Goal: Transaction & Acquisition: Book appointment/travel/reservation

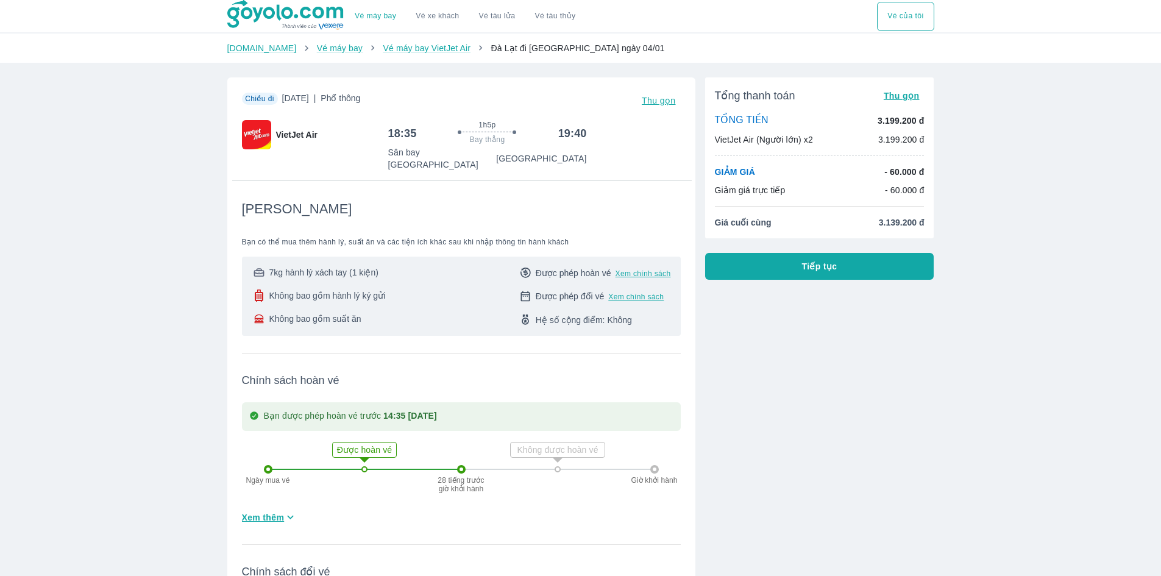
drag, startPoint x: 1142, startPoint y: 57, endPoint x: 839, endPoint y: 340, distance: 414.1
click at [839, 340] on div "Tổng thanh toán Thu gọn TỔNG TIỀN 3.199.200 đ VietJet Air (Người lớn) x2 3.199.…" at bounding box center [815, 401] width 239 height 666
click at [750, 281] on div "Tổng thanh toán Thu gọn TỔNG TIỀN 3.199.200 đ VietJet Air (Người lớn) x2 3.199.…" at bounding box center [815, 401] width 239 height 666
click at [752, 275] on button "Tiếp tục" at bounding box center [819, 266] width 229 height 27
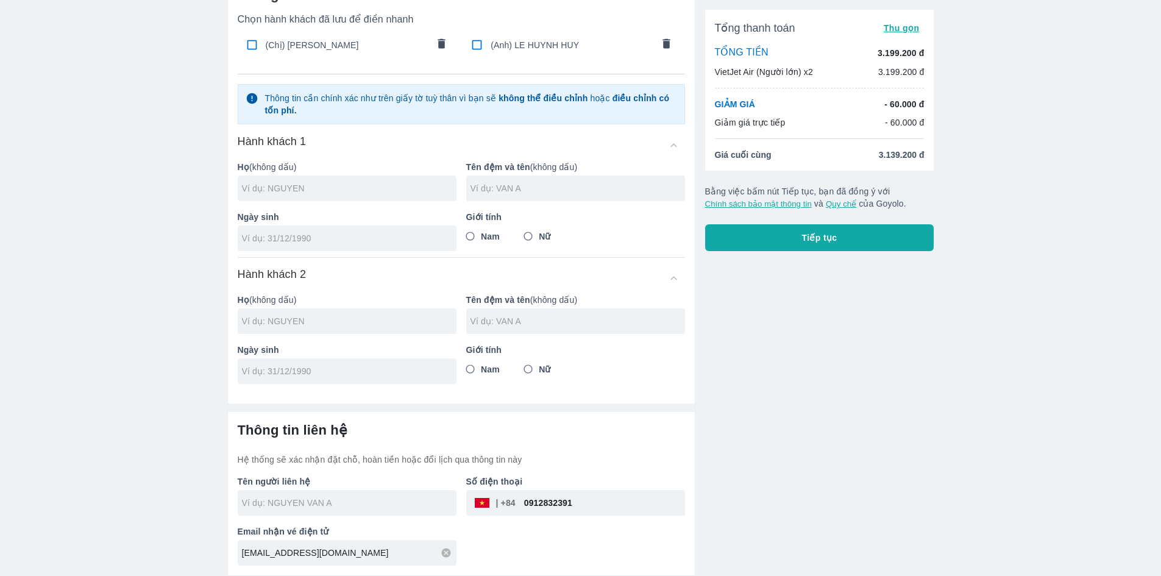
scroll to position [71, 0]
click at [383, 197] on div at bounding box center [347, 189] width 219 height 26
type input "[PERSON_NAME]"
click at [489, 182] on input "text" at bounding box center [578, 188] width 215 height 12
type input "[PERSON_NAME]"
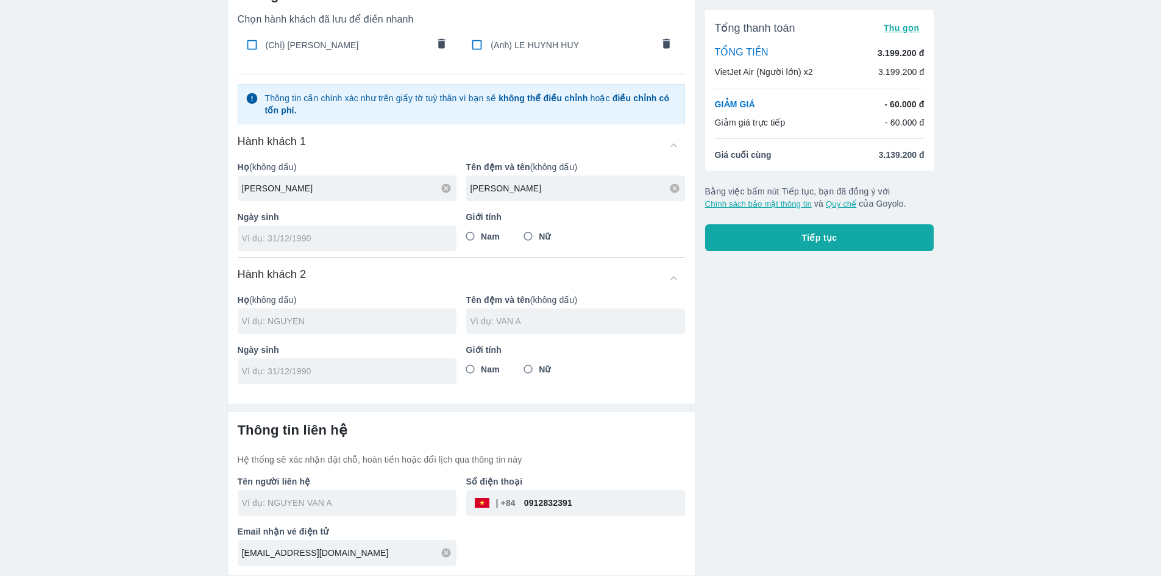
click at [300, 244] on input "tel" at bounding box center [343, 238] width 202 height 12
type input "[DATE]"
click at [528, 241] on input "Nữ" at bounding box center [529, 237] width 22 height 22
radio input "true"
click at [355, 330] on div at bounding box center [347, 321] width 219 height 26
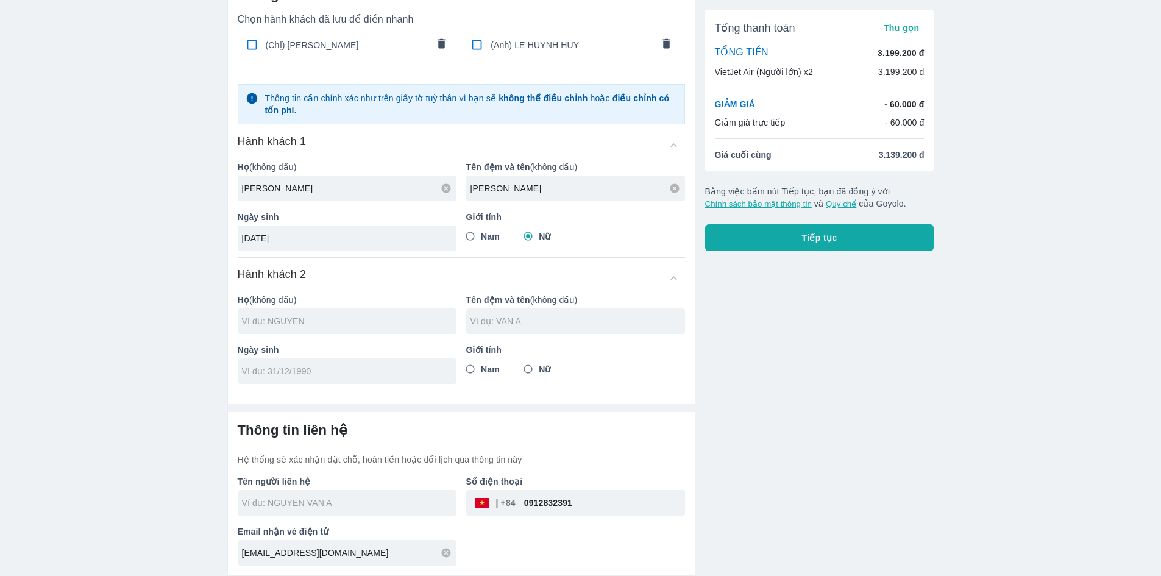
type input "[PERSON_NAME]"
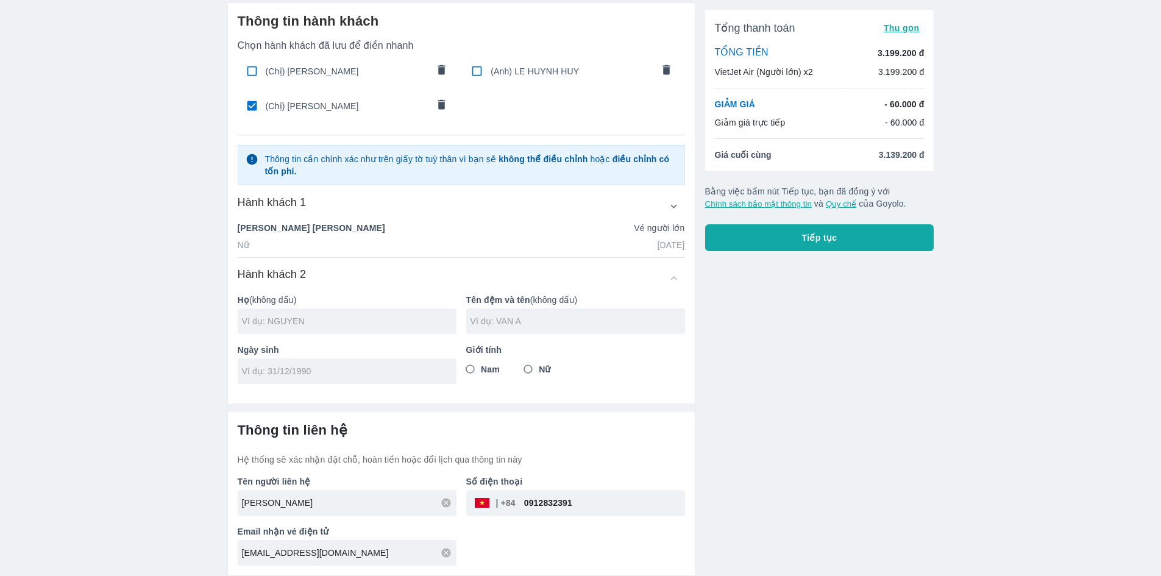
scroll to position [45, 0]
type input "LE"
click at [568, 323] on input "text" at bounding box center [578, 321] width 215 height 12
type input "[PERSON_NAME]"
click at [343, 372] on input "tel" at bounding box center [343, 371] width 202 height 12
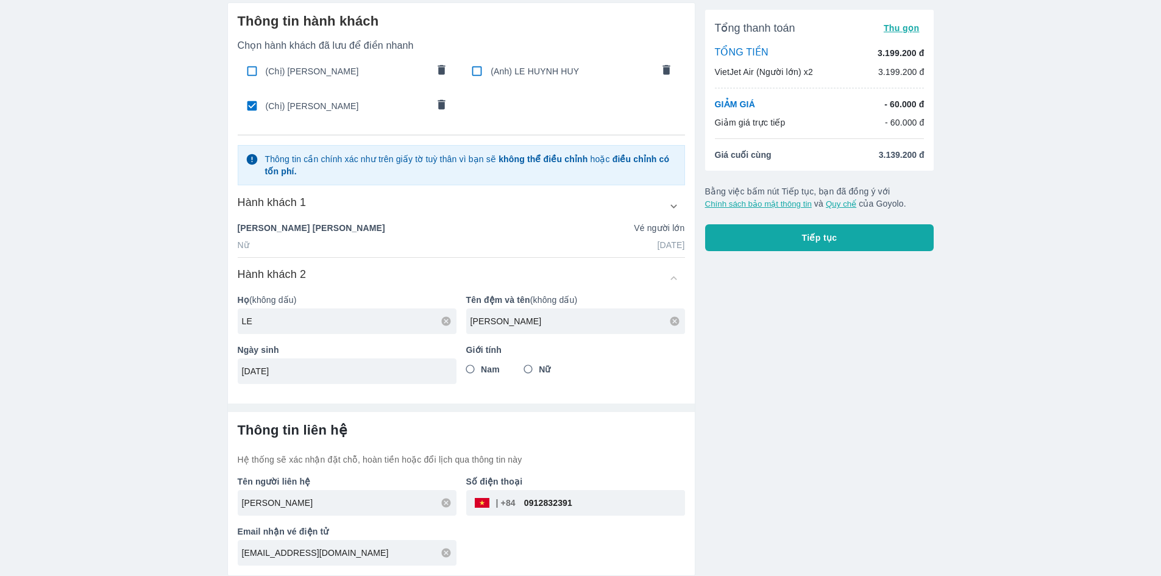
type input "[DATE]"
click at [543, 365] on span "Nữ" at bounding box center [545, 369] width 12 height 12
click at [539, 365] on input "Nữ" at bounding box center [529, 369] width 22 height 22
radio input "true"
click at [824, 399] on div "Tổng thanh toán Thu gọn TỔNG TIỀN 3.199.200 đ VietJet Air (Người lớn) x2 3.199.…" at bounding box center [815, 284] width 239 height 583
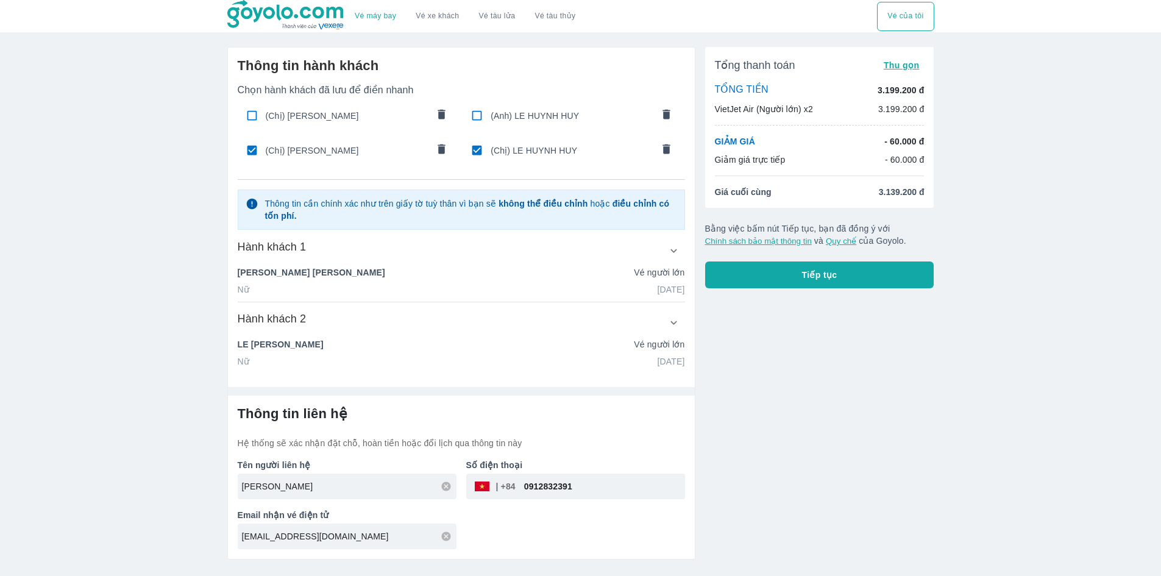
scroll to position [0, 0]
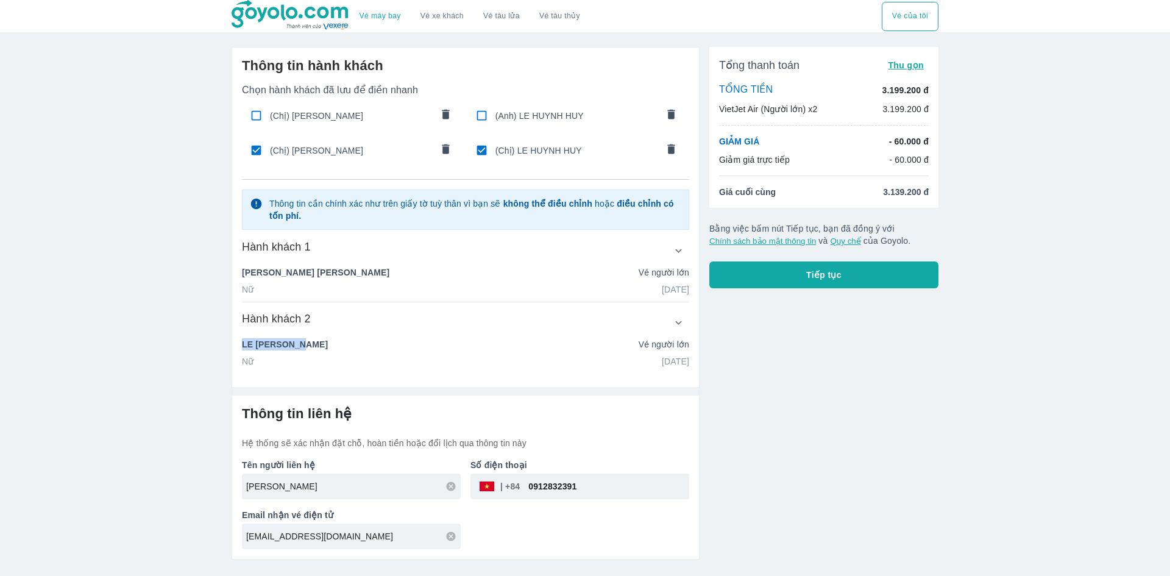
drag, startPoint x: 394, startPoint y: 338, endPoint x: 430, endPoint y: 339, distance: 36.6
click at [400, 339] on div "Hành khách 2 Họ (không dấu) LE Tên đệm và tên (không dấu) HUYNH HUY Ngày sinh […" at bounding box center [465, 339] width 447 height 56
click at [682, 320] on icon "button" at bounding box center [678, 322] width 13 height 13
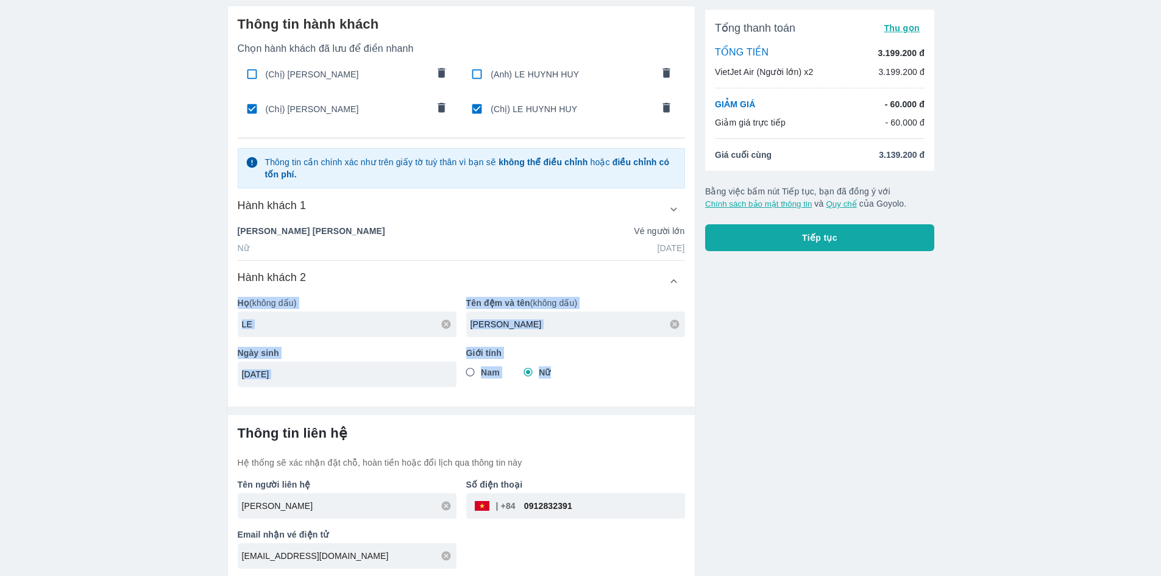
scroll to position [45, 0]
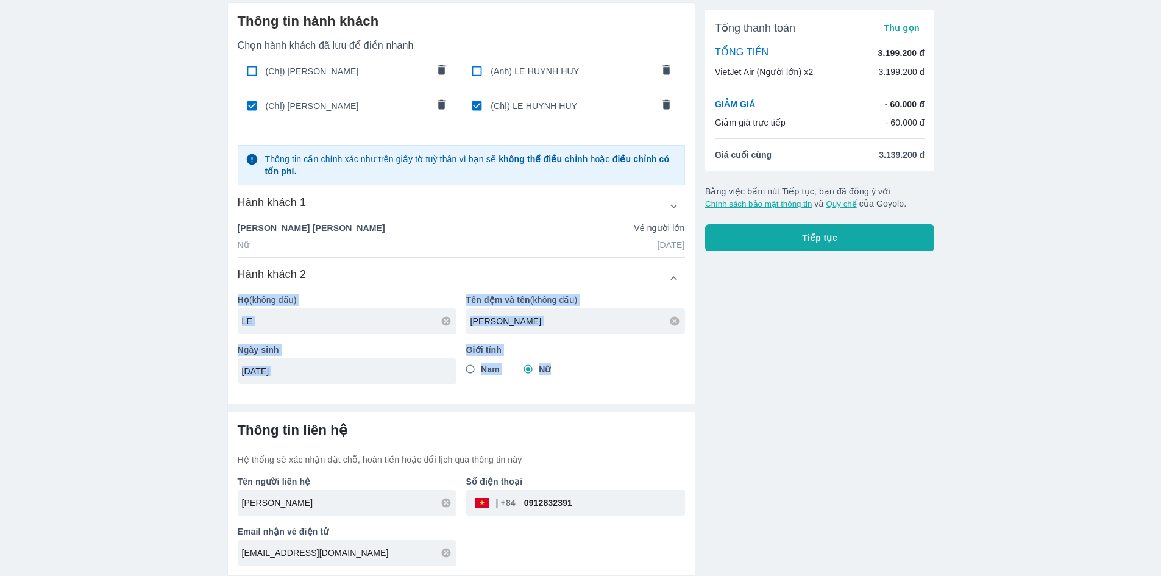
click at [471, 370] on input "Nam" at bounding box center [471, 369] width 22 height 22
radio input "true"
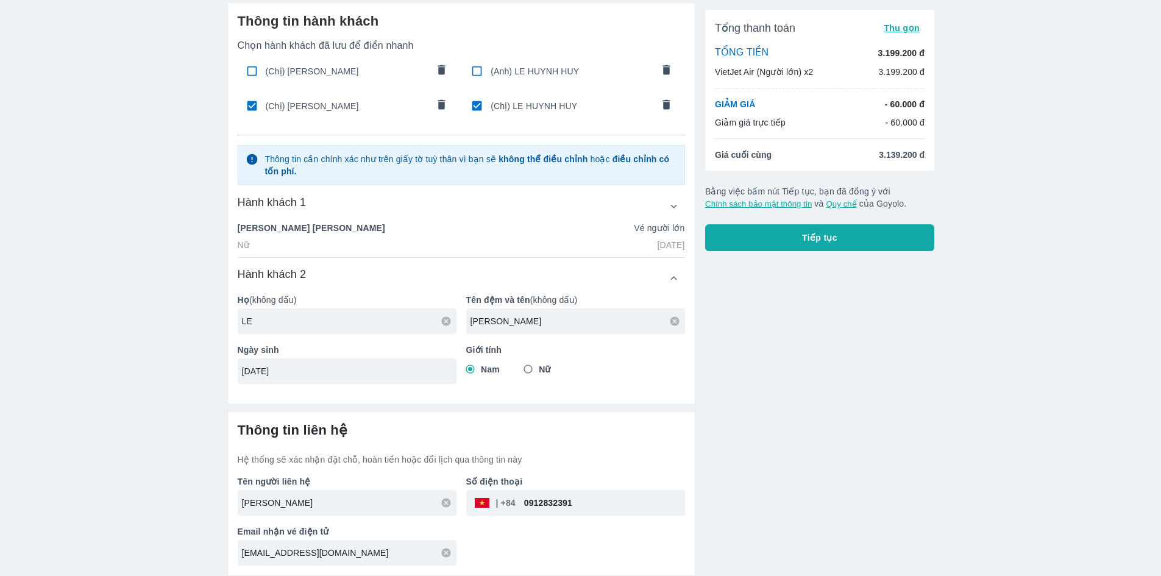
click at [785, 369] on div "Tổng thanh toán Thu gọn TỔNG TIỀN 3.199.200 đ VietJet Air (Người lớn) x2 3.199.…" at bounding box center [815, 284] width 239 height 583
checkbox input "false"
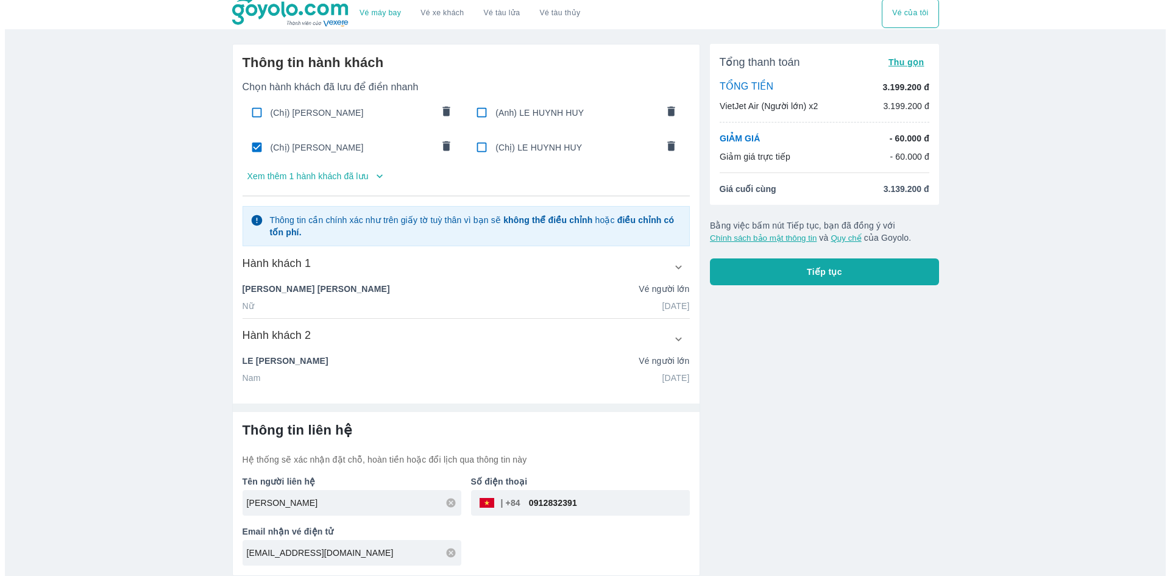
scroll to position [4, 0]
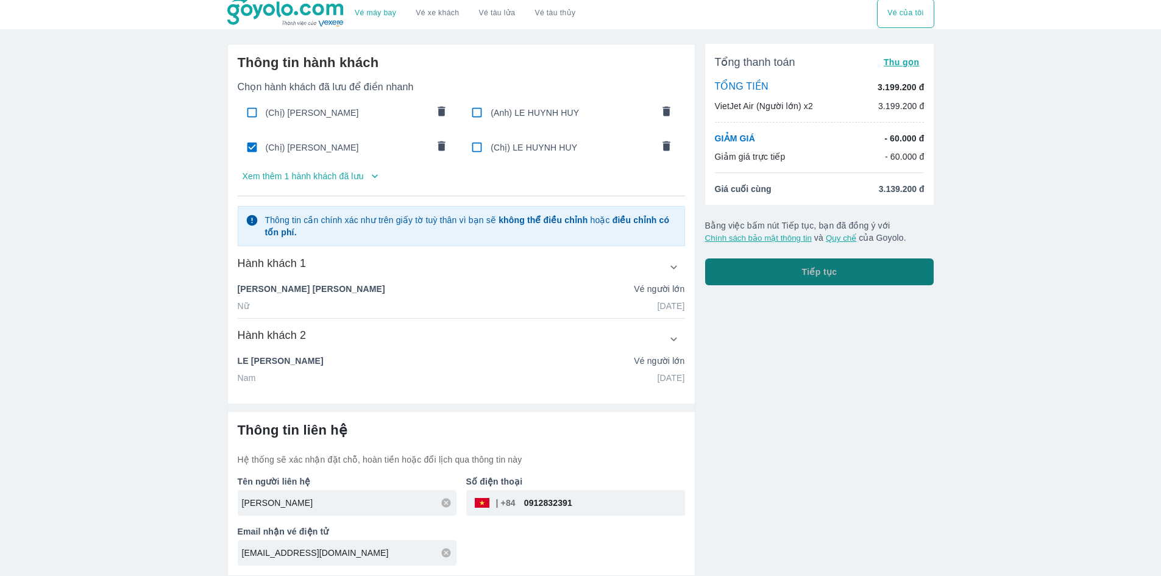
click at [836, 278] on button "Tiếp tục" at bounding box center [819, 271] width 229 height 27
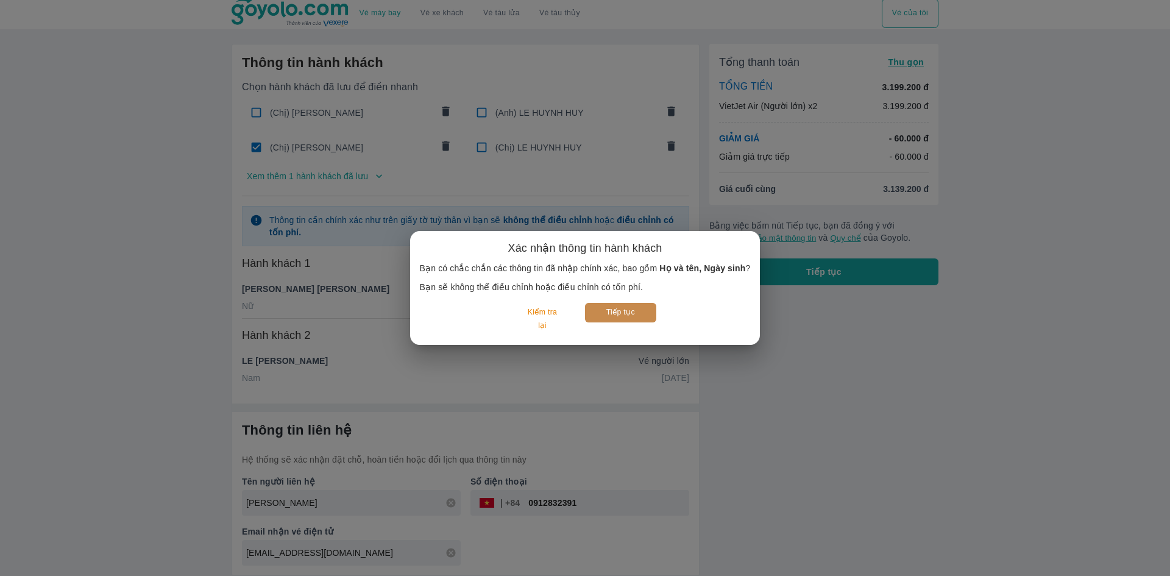
click at [616, 320] on button "Tiếp tục" at bounding box center [620, 312] width 71 height 19
click at [638, 307] on button "Tiếp tục" at bounding box center [620, 312] width 71 height 19
click at [652, 314] on button "Tiếp tục" at bounding box center [620, 312] width 71 height 19
click at [850, 372] on div "Xác nhận thông tin hành khách Bạn có chắc chắn các thông tin đã nhập chính xác,…" at bounding box center [585, 288] width 1170 height 576
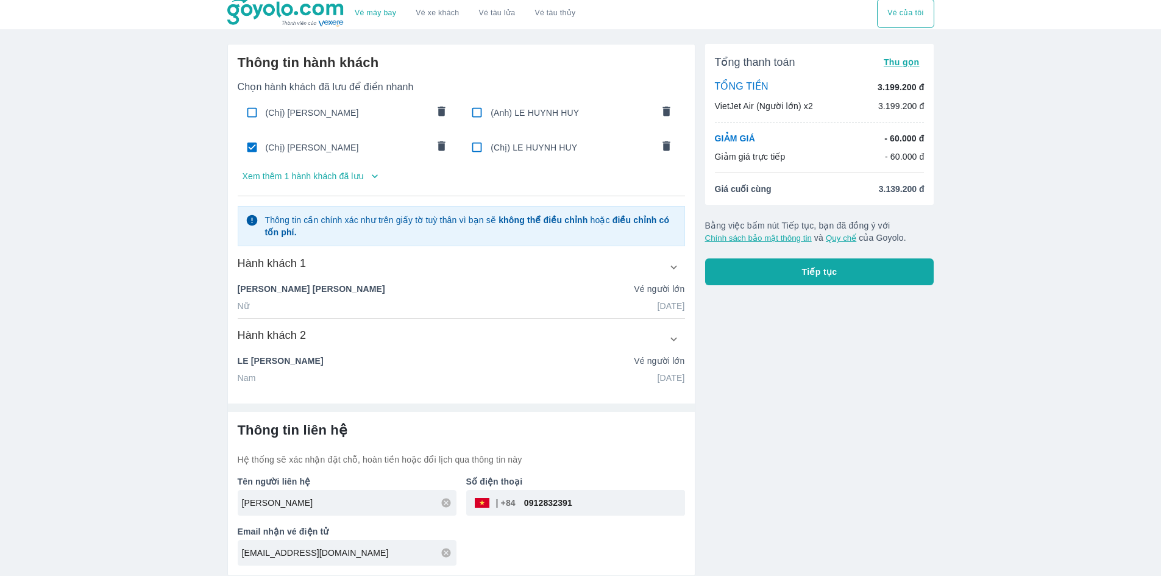
click at [829, 279] on button "Tiếp tục" at bounding box center [819, 271] width 229 height 27
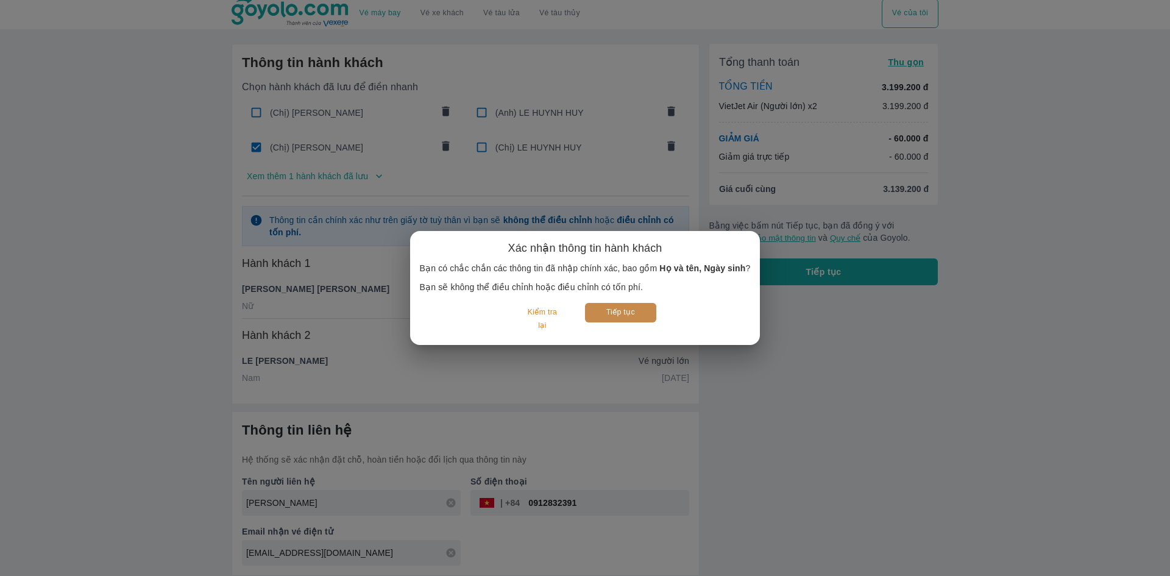
click at [631, 313] on button "Tiếp tục" at bounding box center [620, 312] width 71 height 19
click at [536, 321] on button "Kiểm tra lại" at bounding box center [542, 319] width 57 height 32
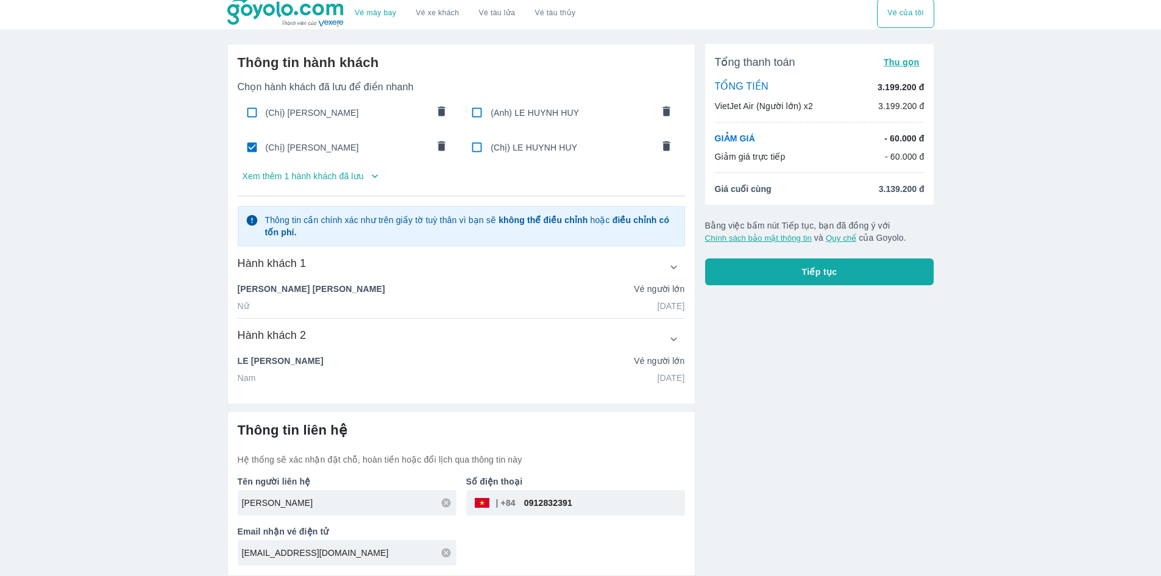
click at [482, 107] on input "checkbox" at bounding box center [477, 113] width 24 height 24
checkbox input "false"
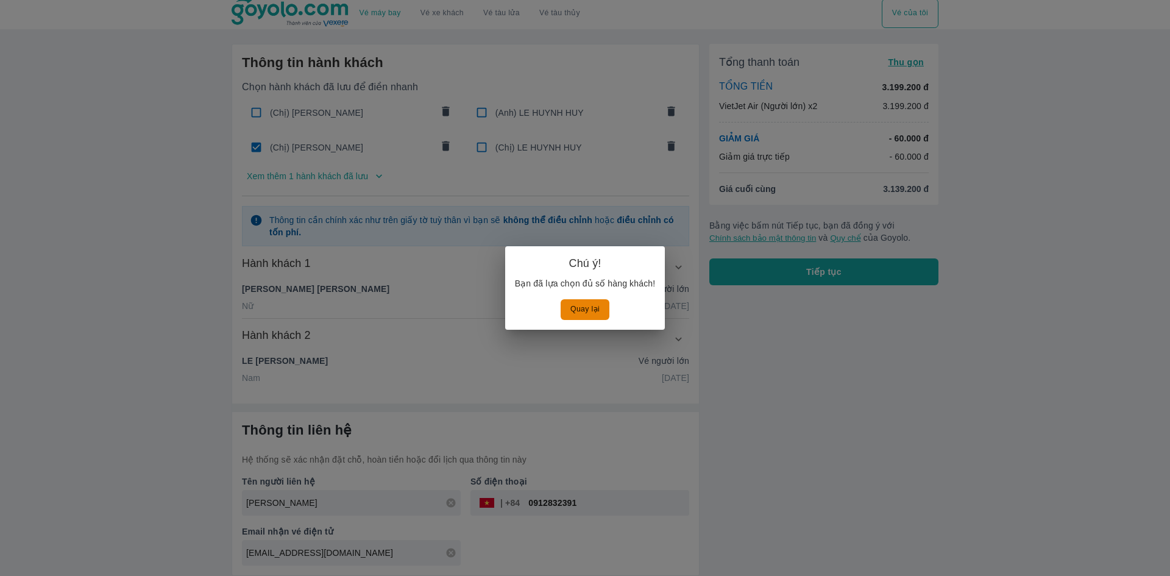
click at [691, 384] on div "Chú ý! Bạn đã lựa chọn đủ số hàng khách! Quay lại" at bounding box center [585, 288] width 1170 height 576
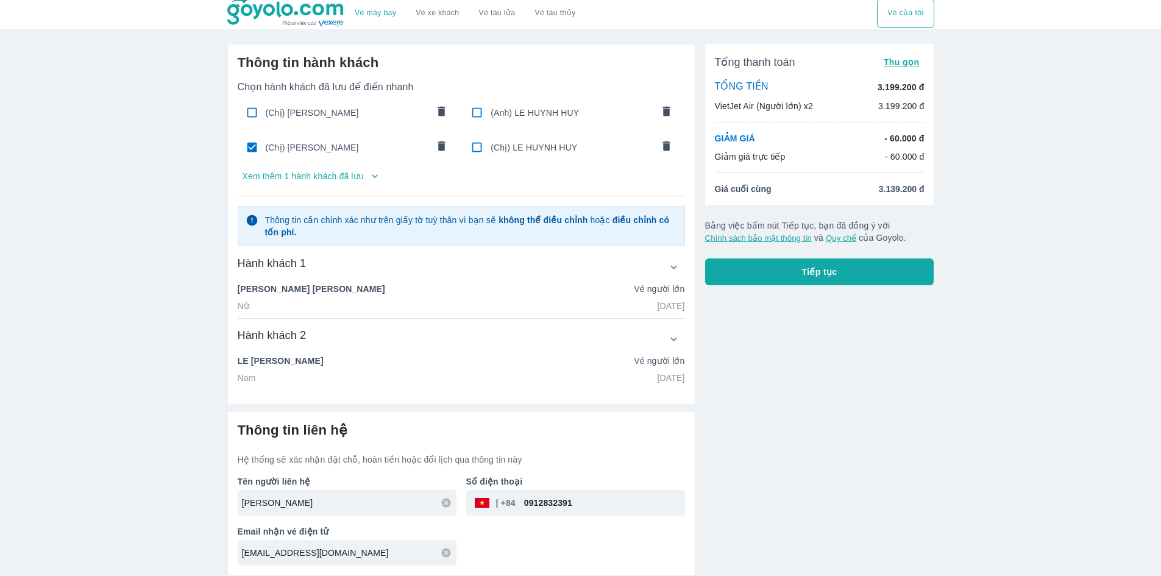
click at [422, 393] on div "Thông tin hành khách Chọn hành khách đã lưu để điền nhanh (Chị) [PERSON_NAME] (…" at bounding box center [461, 218] width 467 height 349
click at [632, 365] on div "LE HUYNH HUY Vé người lớn" at bounding box center [461, 361] width 447 height 12
click at [671, 338] on icon "button" at bounding box center [674, 339] width 7 height 4
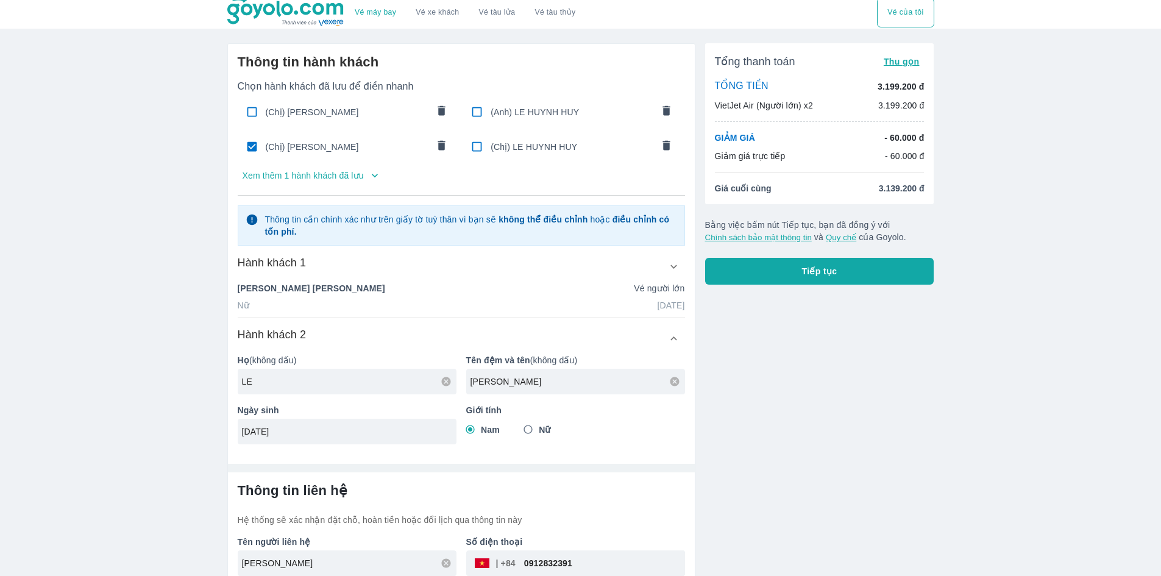
click at [671, 340] on icon "button" at bounding box center [673, 338] width 13 height 13
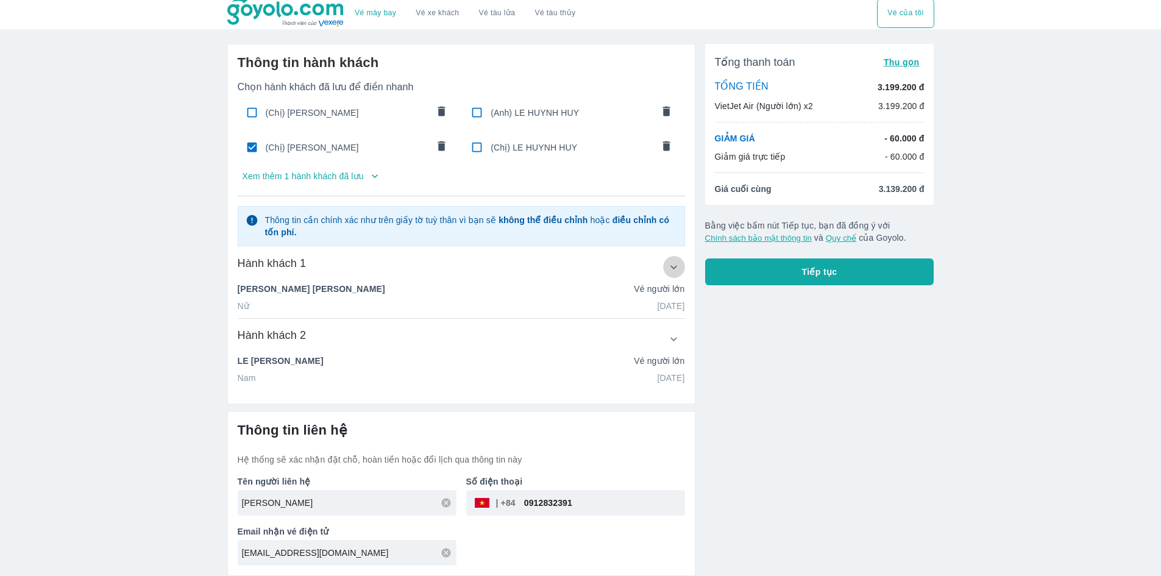
click at [674, 273] on button "button" at bounding box center [674, 267] width 22 height 22
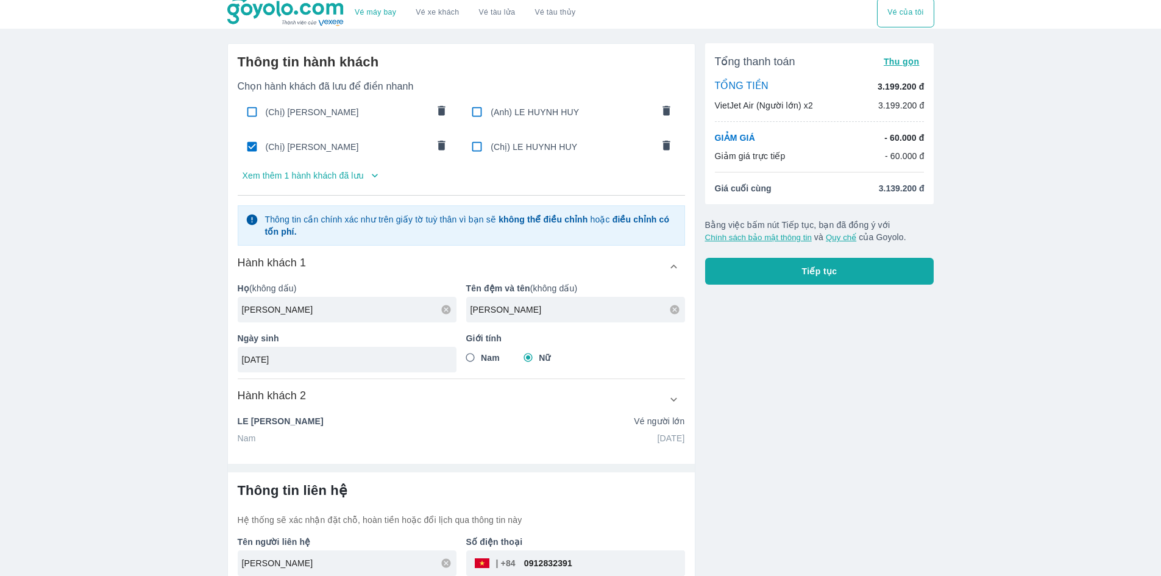
click at [674, 271] on icon "button" at bounding box center [673, 266] width 13 height 13
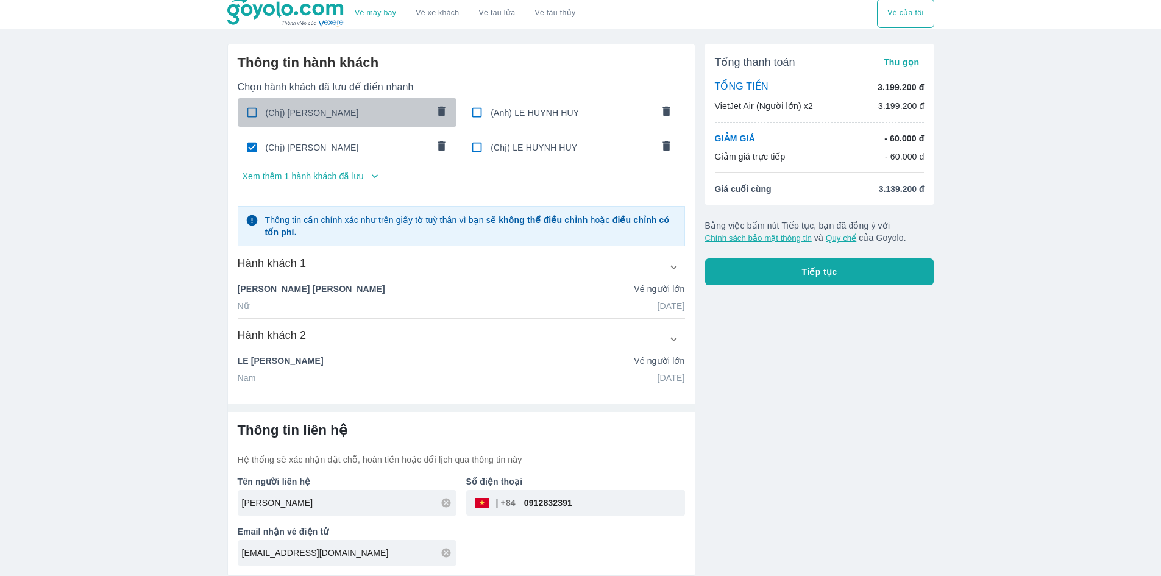
click at [253, 113] on input "checkbox" at bounding box center [252, 113] width 24 height 24
checkbox input "false"
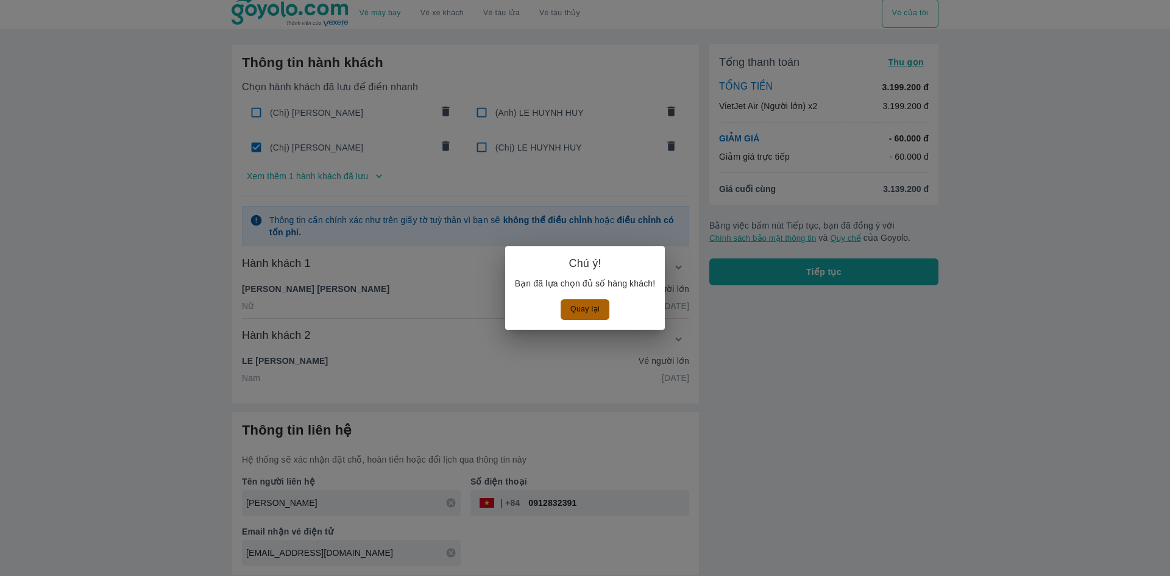
click at [588, 308] on button "Quay lại" at bounding box center [585, 309] width 49 height 20
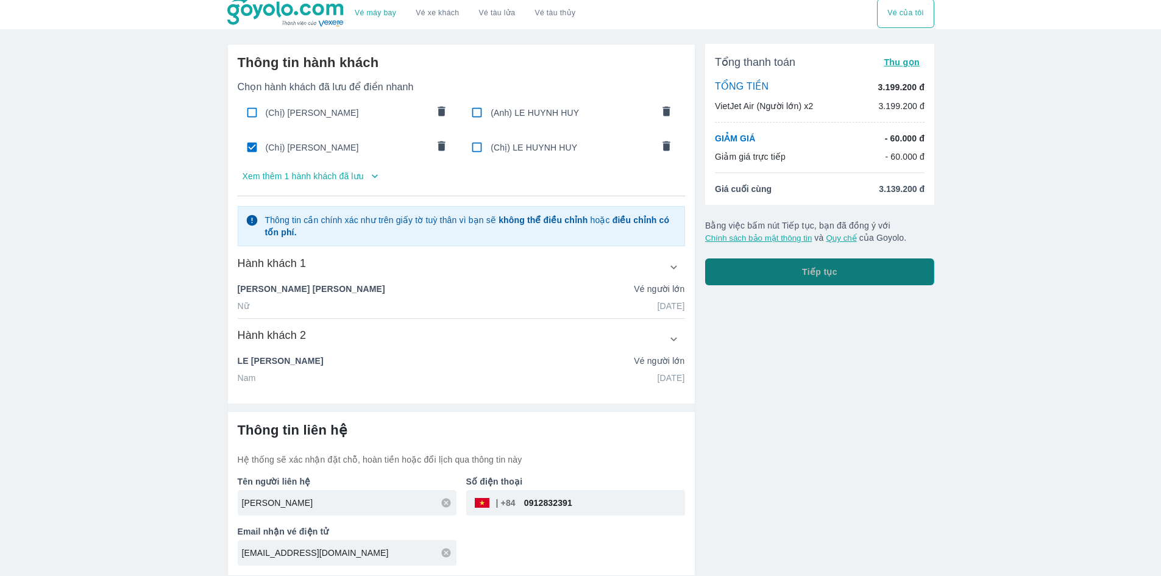
click at [831, 284] on button "Tiếp tục" at bounding box center [819, 271] width 229 height 27
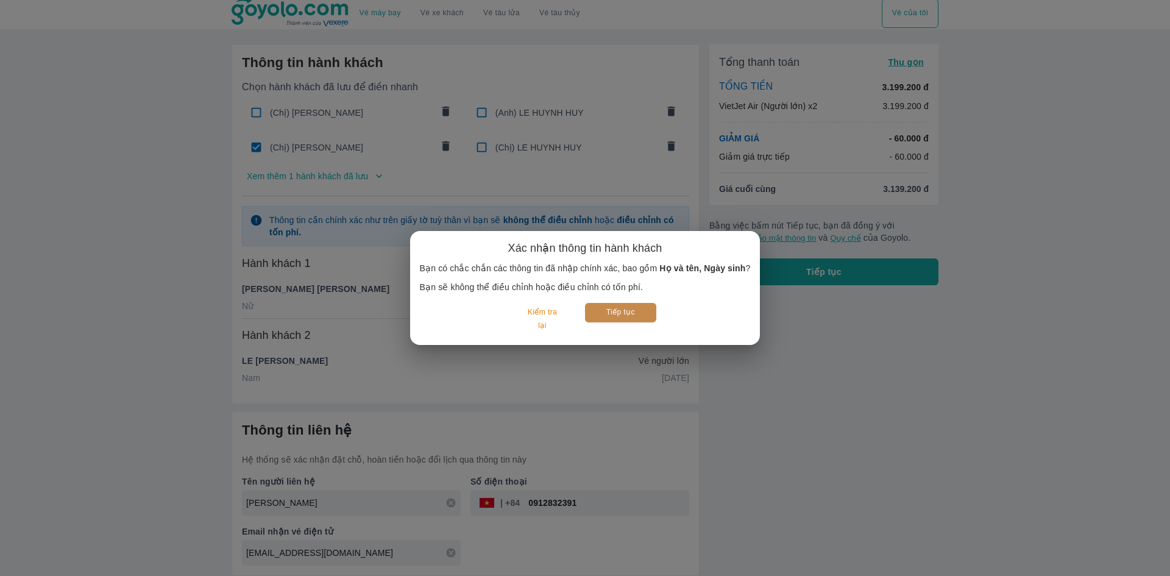
click at [628, 315] on button "Tiếp tục" at bounding box center [620, 312] width 71 height 19
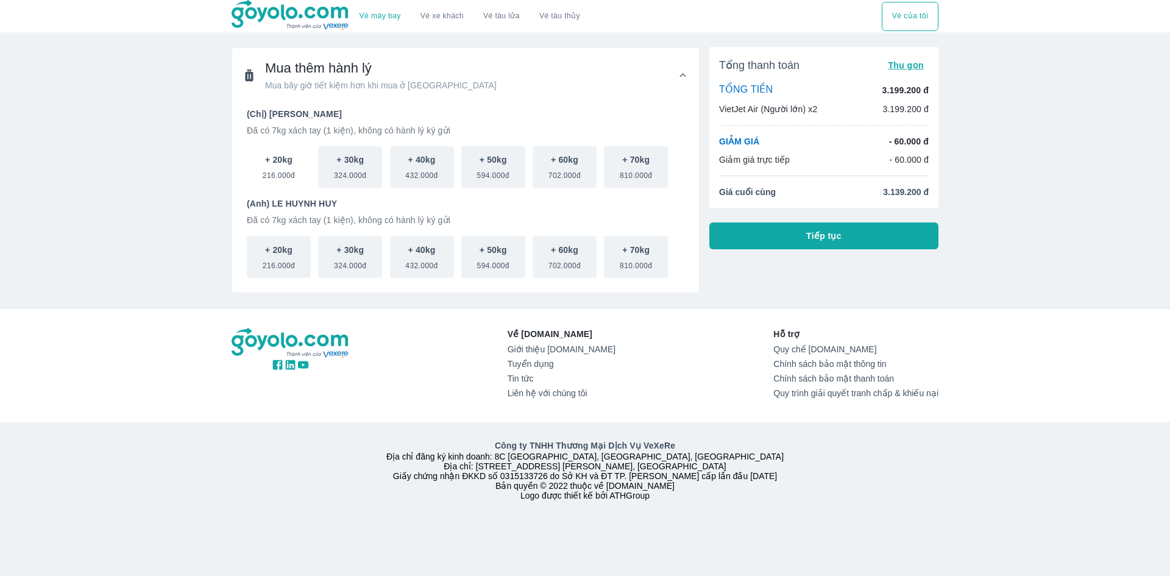
click at [271, 180] on span "216.000đ" at bounding box center [279, 173] width 32 height 15
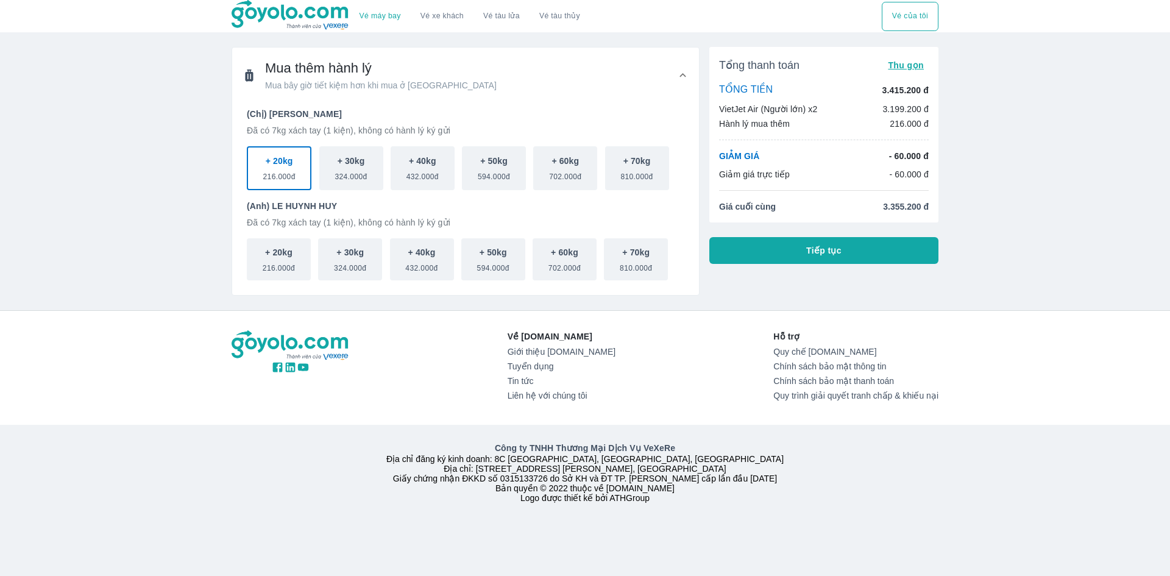
click at [817, 237] on div "Tổng thanh toán Thu gọn TỔNG TIỀN 3.415.200 đ VietJet Air (Người lớn) x2 3.199.…" at bounding box center [824, 155] width 229 height 217
click at [818, 242] on button "Tiếp tục" at bounding box center [824, 250] width 229 height 27
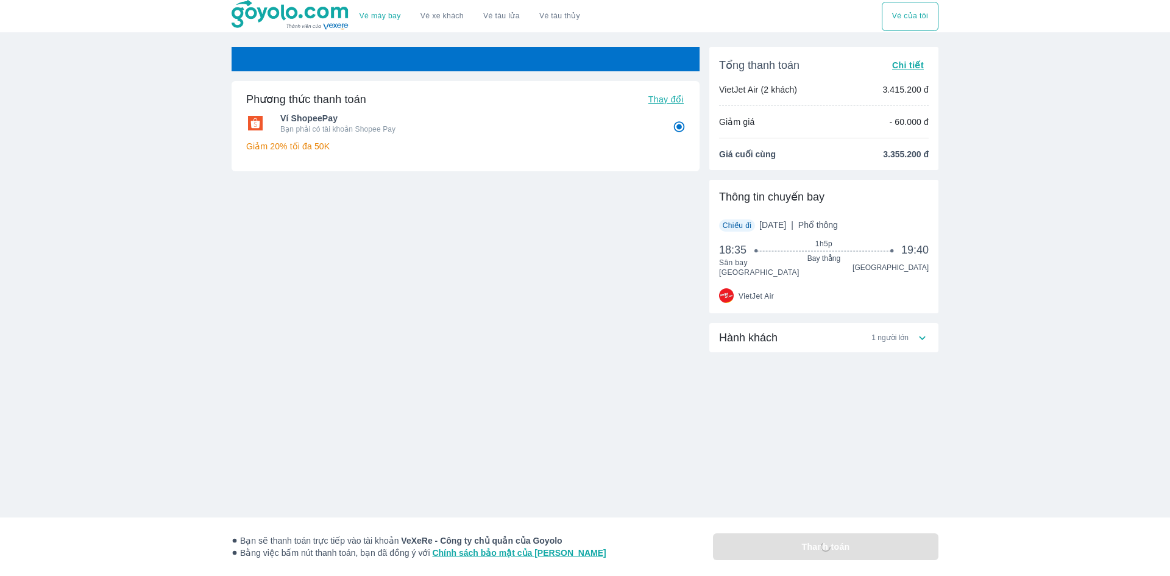
radio input "false"
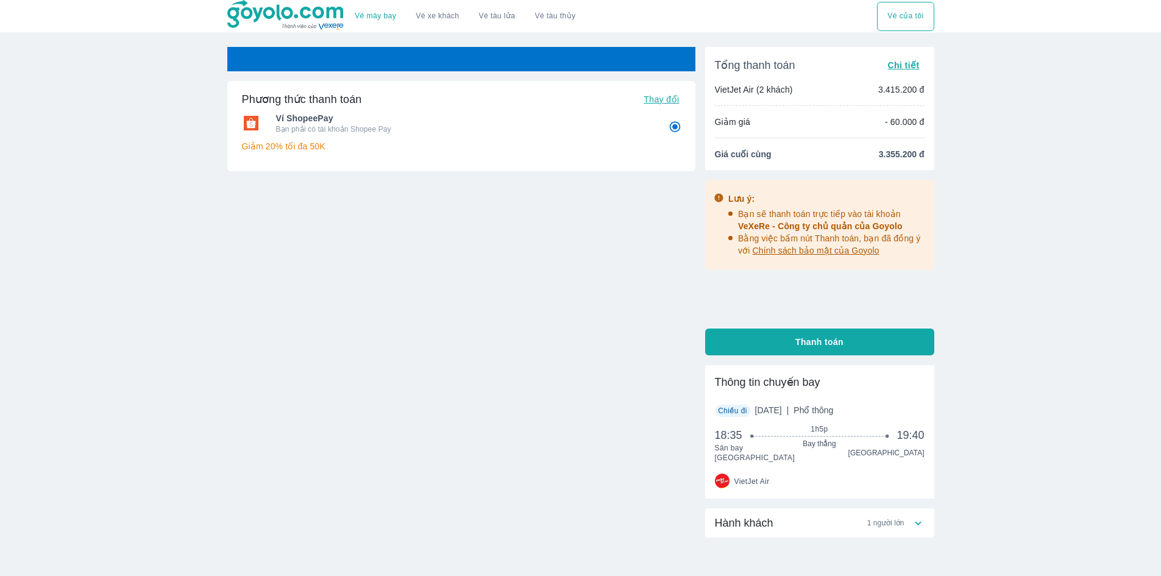
click at [680, 129] on div "Ví ShopeePay Bạn phải có tài khoản Shopee Pay Giảm 20% tối đa 50K" at bounding box center [461, 134] width 439 height 52
click at [514, 151] on p "Giảm 20% tối đa 50K" at bounding box center [461, 146] width 439 height 12
click at [673, 96] on span "Thay đổi" at bounding box center [661, 99] width 35 height 10
radio input "false"
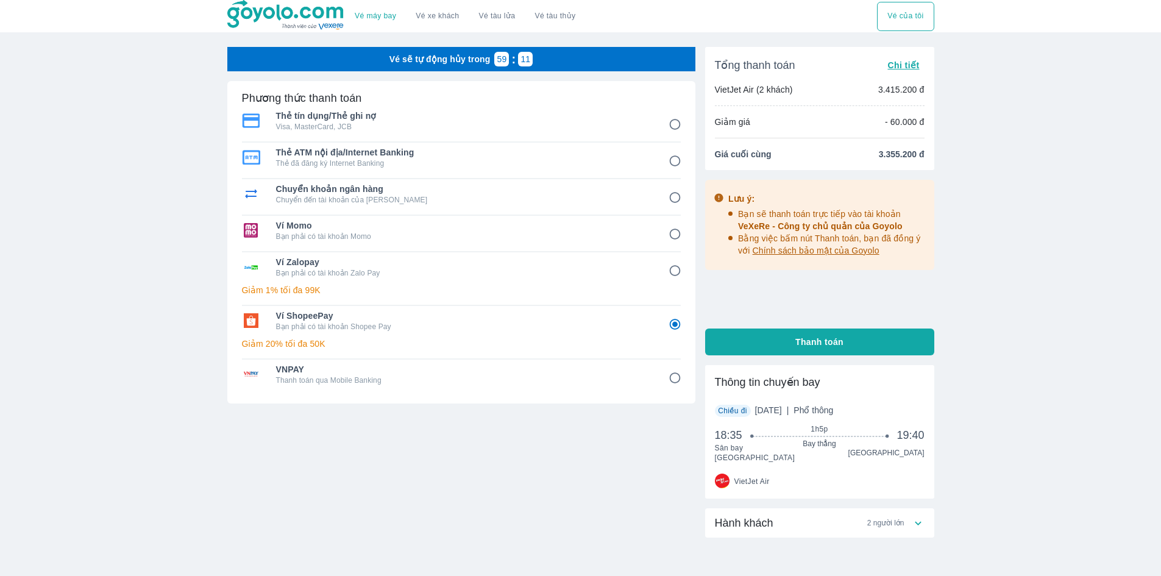
click at [674, 368] on input "8" at bounding box center [675, 378] width 24 height 24
radio input "false"
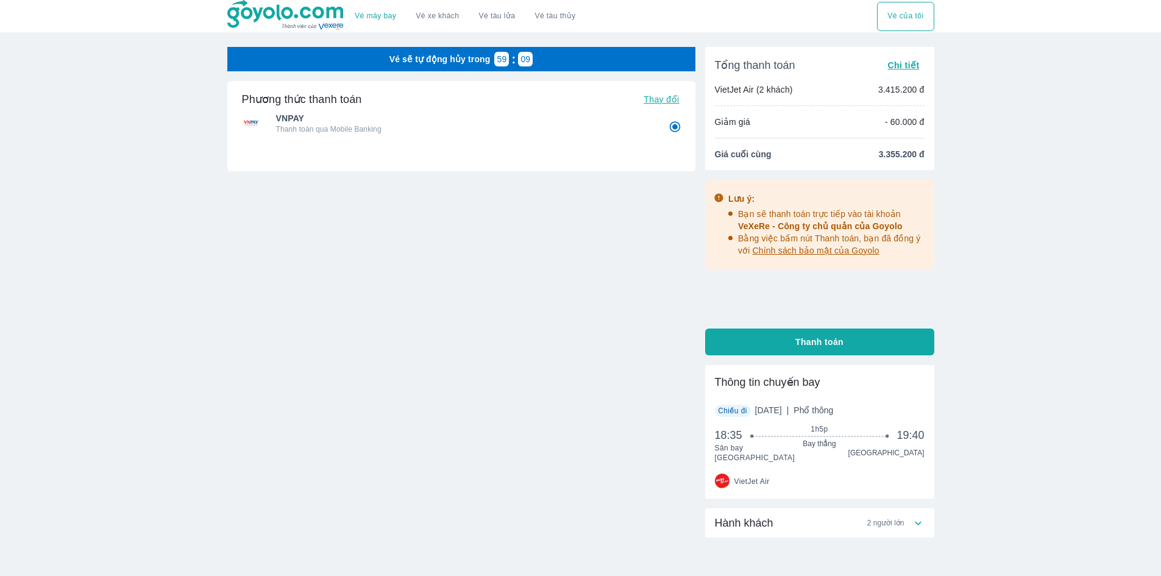
click at [650, 104] on span "Thay đổi" at bounding box center [661, 99] width 35 height 10
radio input "true"
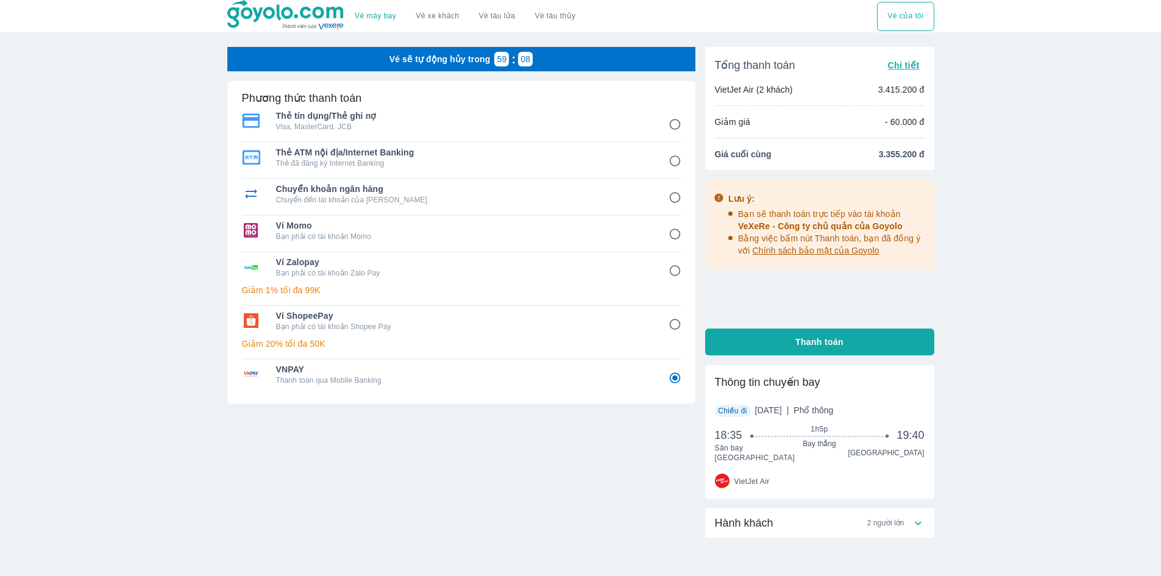
click at [685, 119] on div "Phương thức thanh toán VNPAY Thanh toán qua Mobile Banking Thẻ tín dụng/Thẻ ghi…" at bounding box center [461, 242] width 468 height 322
click at [672, 123] on input "1" at bounding box center [675, 125] width 24 height 24
radio input "false"
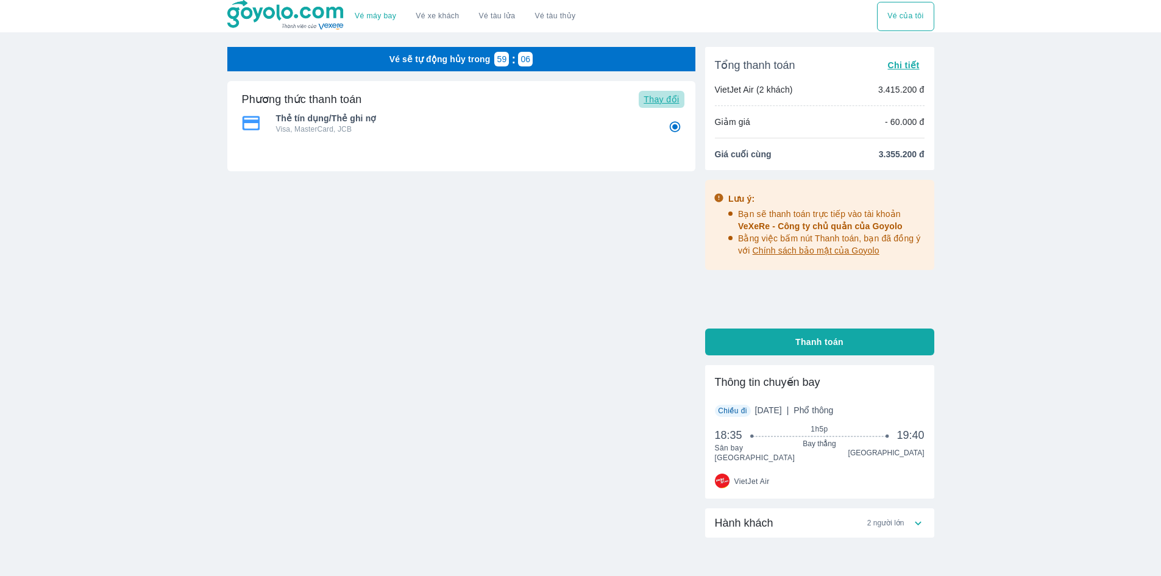
click at [674, 104] on span "Thay đổi" at bounding box center [661, 99] width 35 height 10
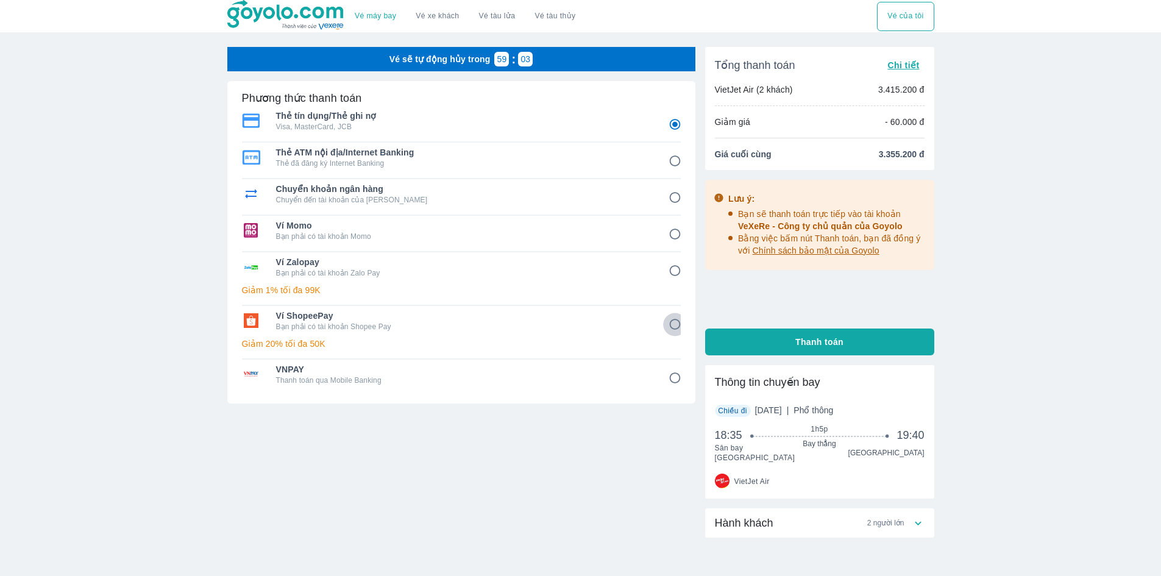
click at [679, 329] on input "6" at bounding box center [675, 325] width 24 height 24
radio input "false"
